Goal: Task Accomplishment & Management: Use online tool/utility

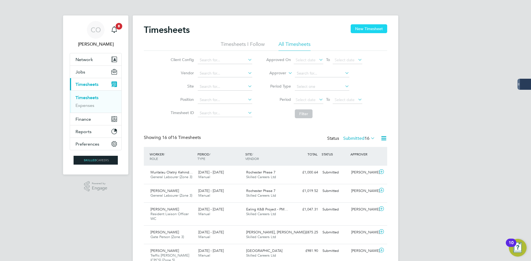
click at [352, 32] on button "New Timesheet" at bounding box center [369, 28] width 37 height 9
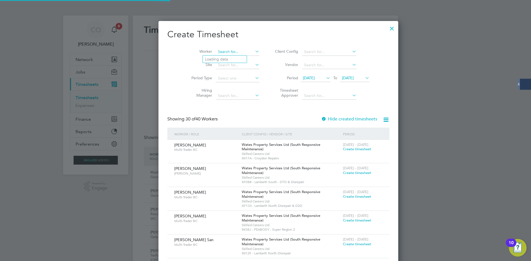
click at [220, 52] on input at bounding box center [237, 52] width 43 height 8
click at [229, 59] on li "[PERSON_NAME] nd" at bounding box center [229, 59] width 53 height 7
type input "[PERSON_NAME]"
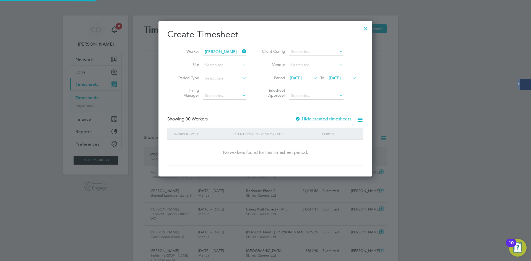
click at [311, 115] on div "Create Timesheet Worker [PERSON_NAME] Site Period Type Hiring Manager Client Co…" at bounding box center [265, 97] width 196 height 137
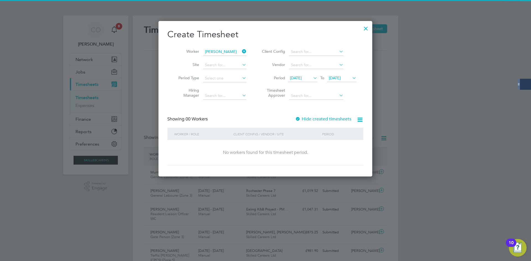
click at [313, 116] on label "Hide created timesheets" at bounding box center [323, 119] width 56 height 6
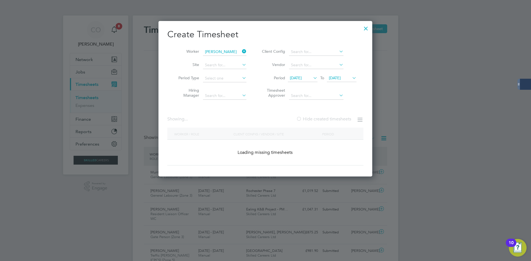
click at [313, 116] on label "Hide created timesheets" at bounding box center [323, 119] width 55 height 6
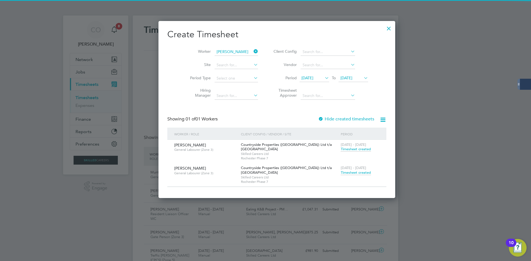
click at [341, 173] on span "Timesheet created" at bounding box center [356, 172] width 30 height 5
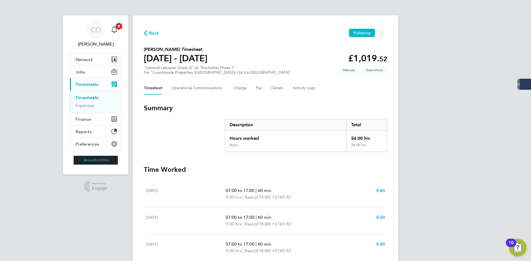
click at [149, 33] on span "Back" at bounding box center [154, 33] width 10 height 7
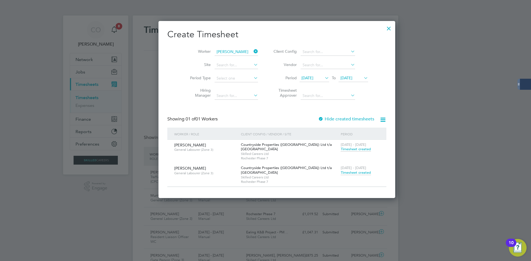
click at [341, 172] on span "Timesheet created" at bounding box center [356, 172] width 30 height 5
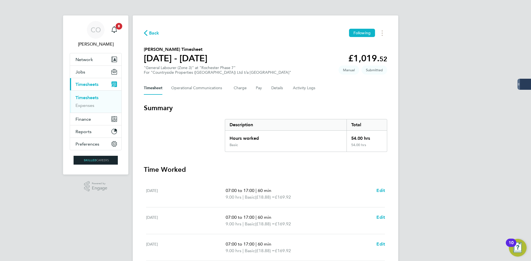
click at [155, 33] on span "Back" at bounding box center [154, 33] width 10 height 7
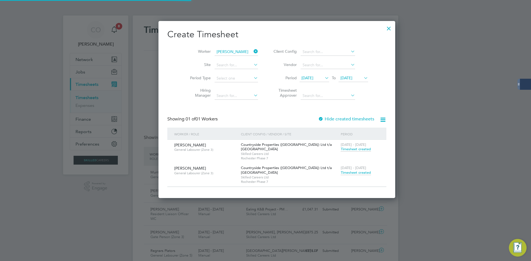
scroll to position [14, 48]
drag, startPoint x: 244, startPoint y: 52, endPoint x: 236, endPoint y: 52, distance: 7.7
click at [253, 52] on icon at bounding box center [253, 52] width 0 height 8
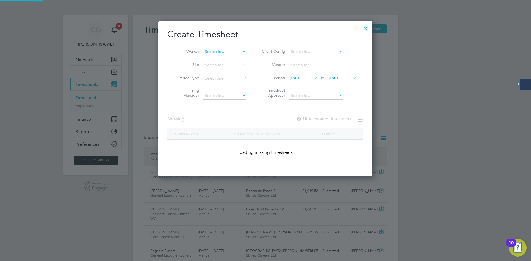
click at [233, 52] on input at bounding box center [224, 52] width 43 height 8
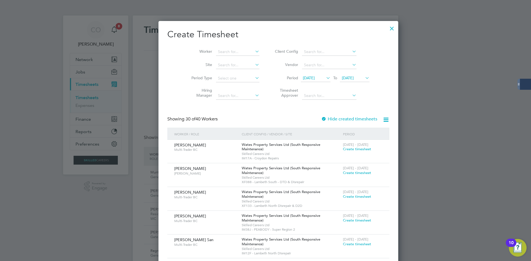
click at [387, 25] on div at bounding box center [392, 27] width 10 height 10
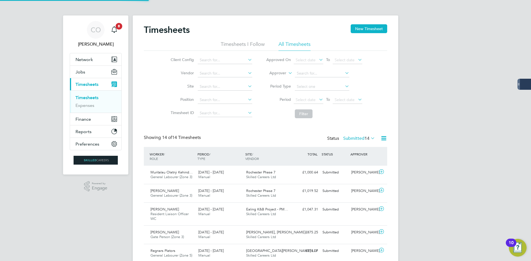
scroll to position [0, 0]
